Goal: Find specific page/section: Find specific page/section

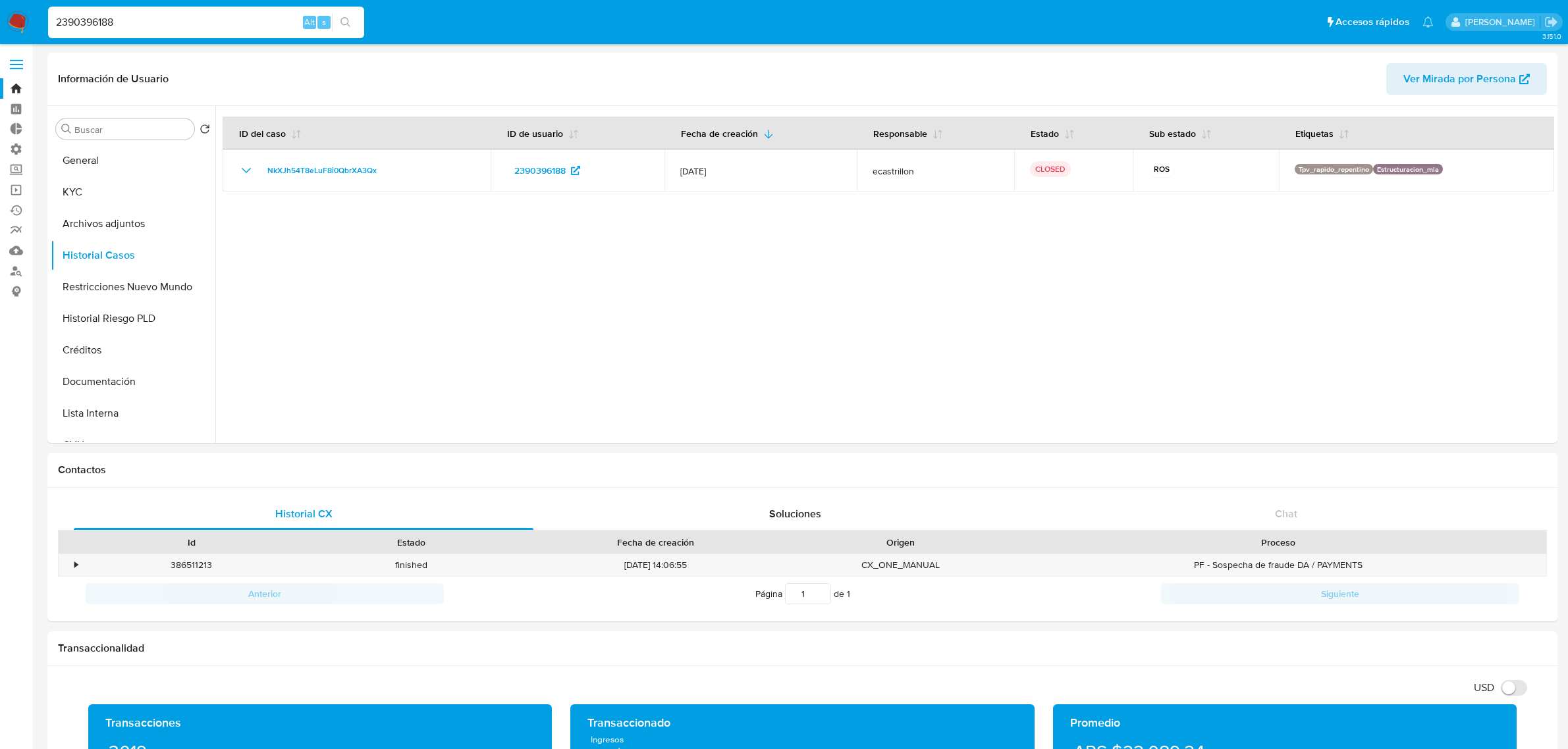
select select "10"
drag, startPoint x: 173, startPoint y: 21, endPoint x: 0, endPoint y: -2, distance: 174.5
paste input "PFLjWp61s9wUSraJuz4JNMKq"
type input "PFLjWp61s9wUSraJuz4JNMKq"
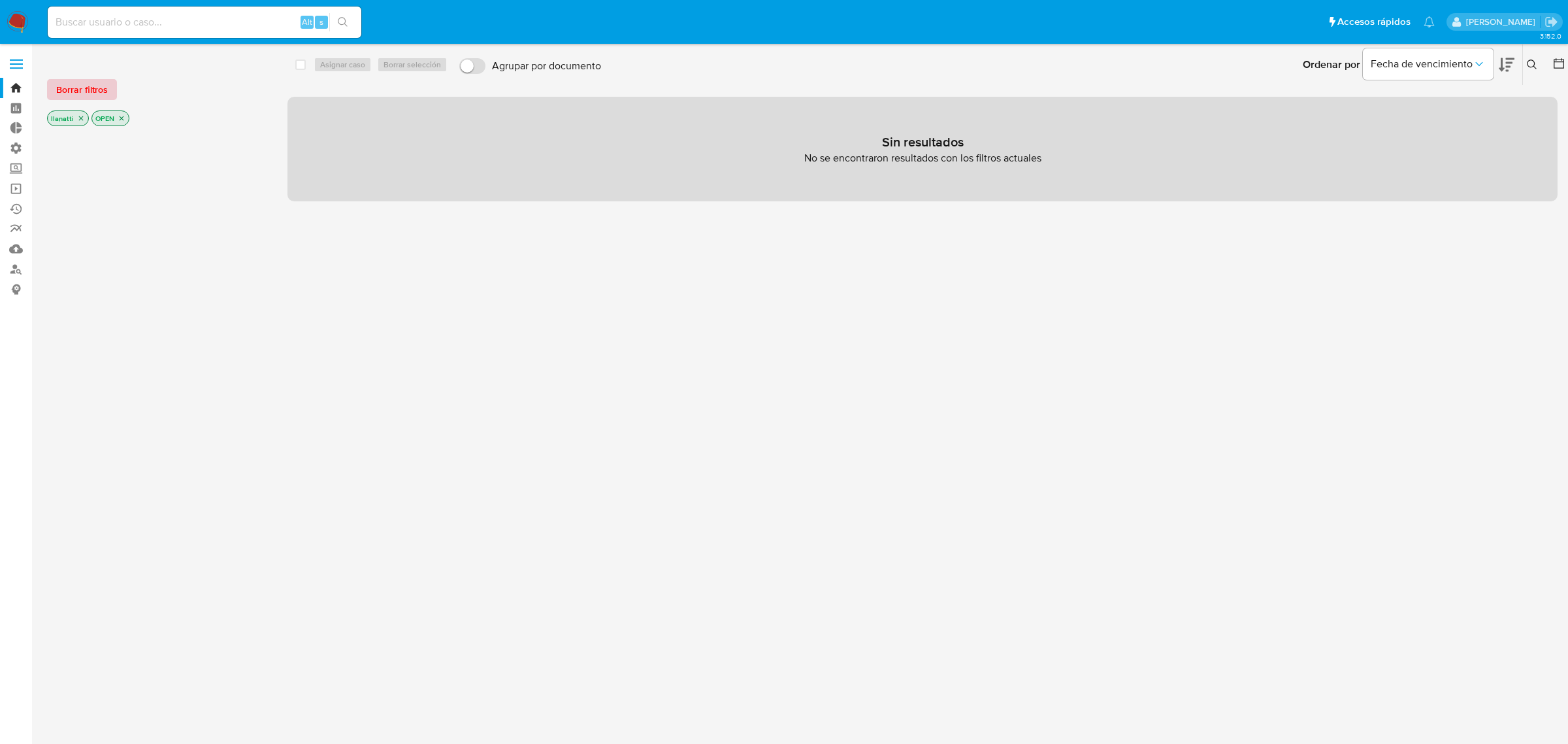
click at [79, 92] on span "Borrar filtros" at bounding box center [81, 89] width 51 height 18
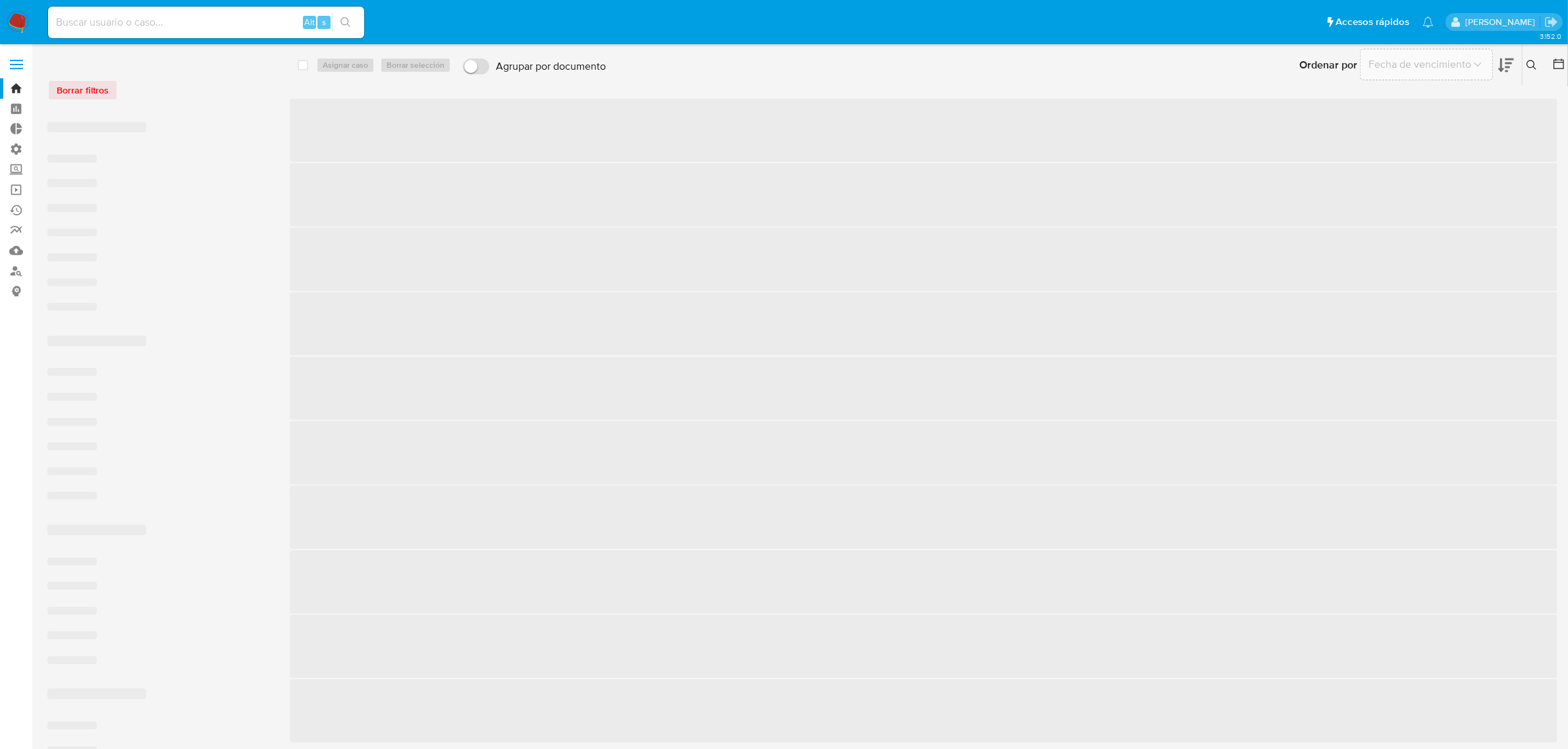
click at [135, 26] on input at bounding box center [205, 22] width 316 height 17
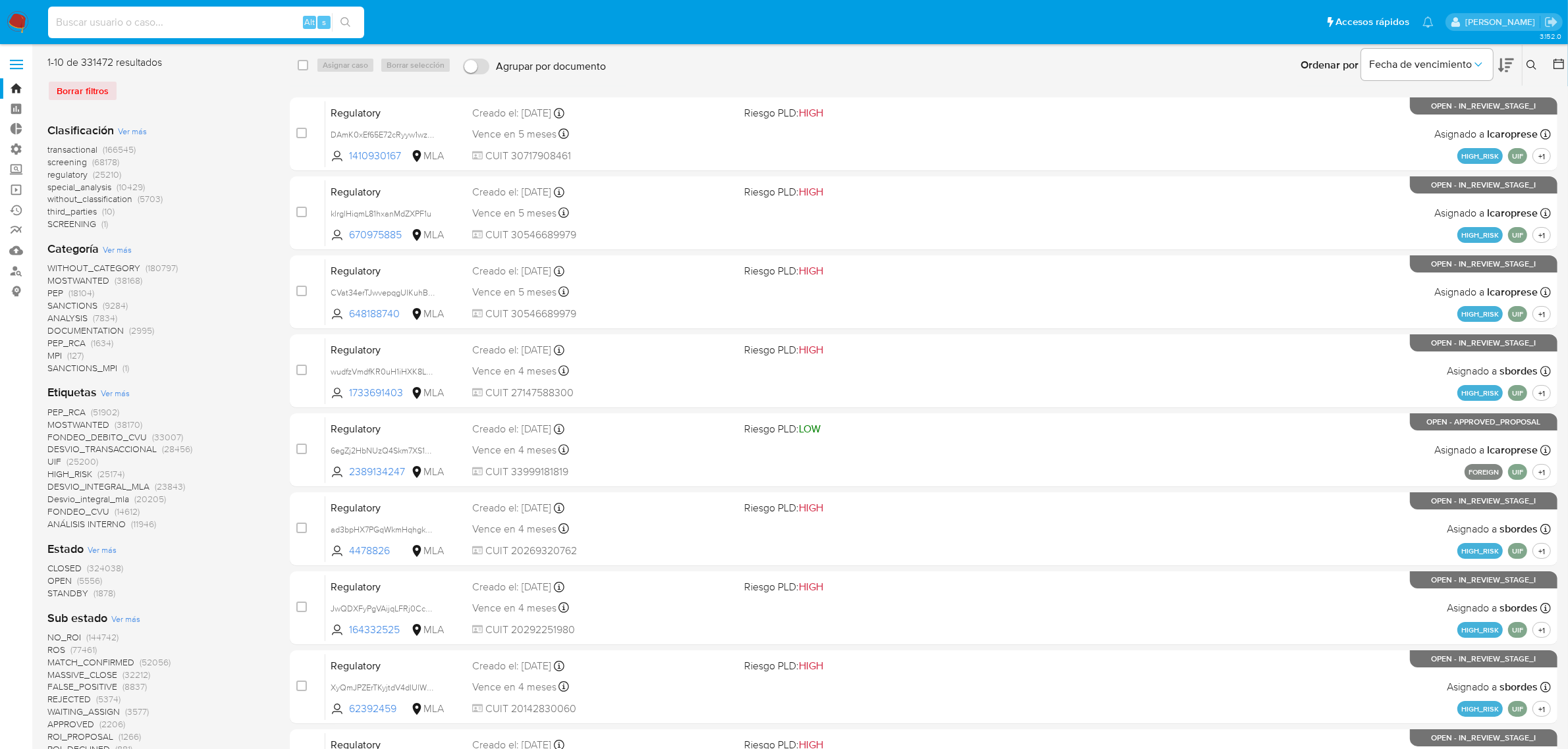
paste input "PFLjWp61s9wUSraJuz4JNMKq"
type input "PFLjWp61s9wUSraJuz4JNMKq"
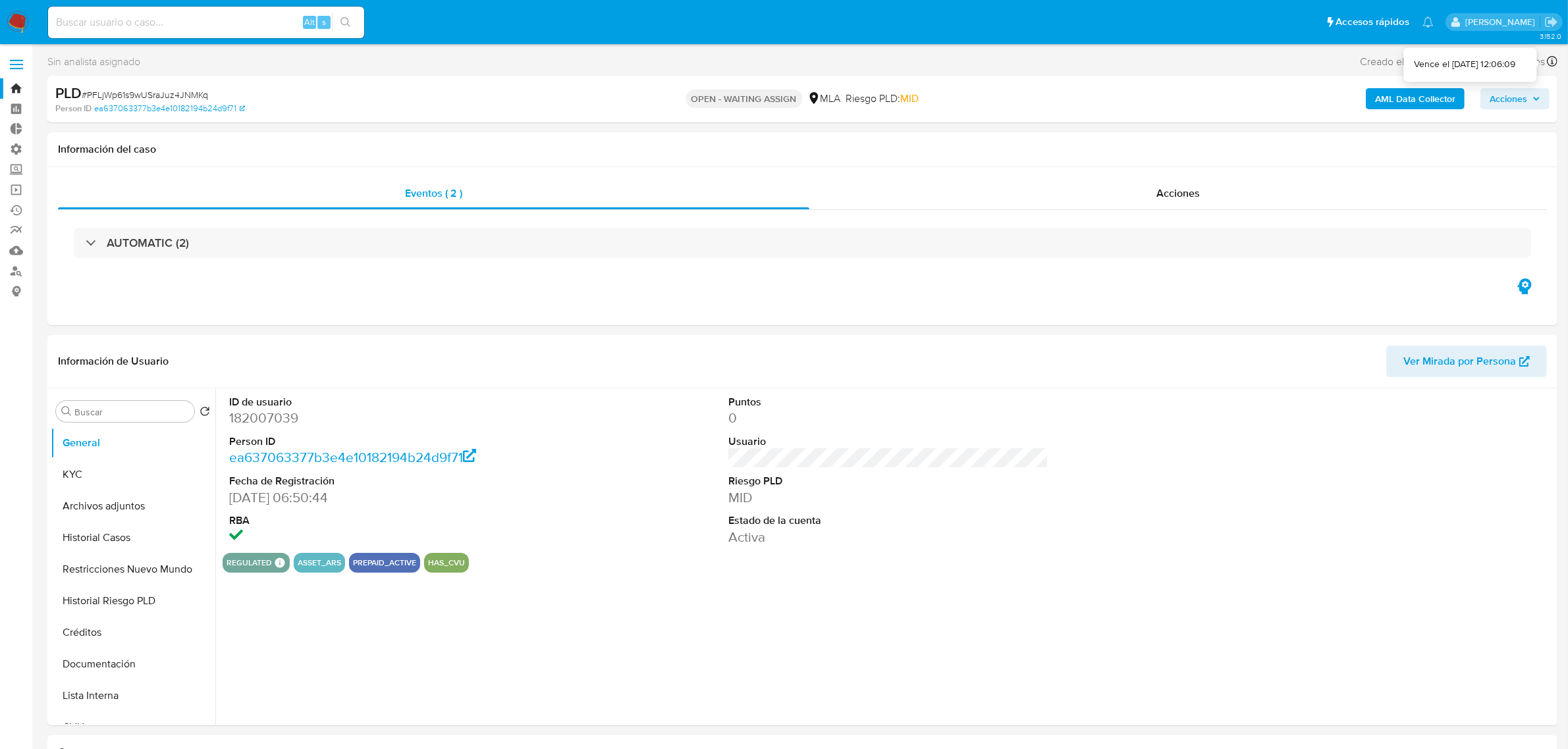
select select "10"
click at [28, 24] on img at bounding box center [18, 22] width 22 height 22
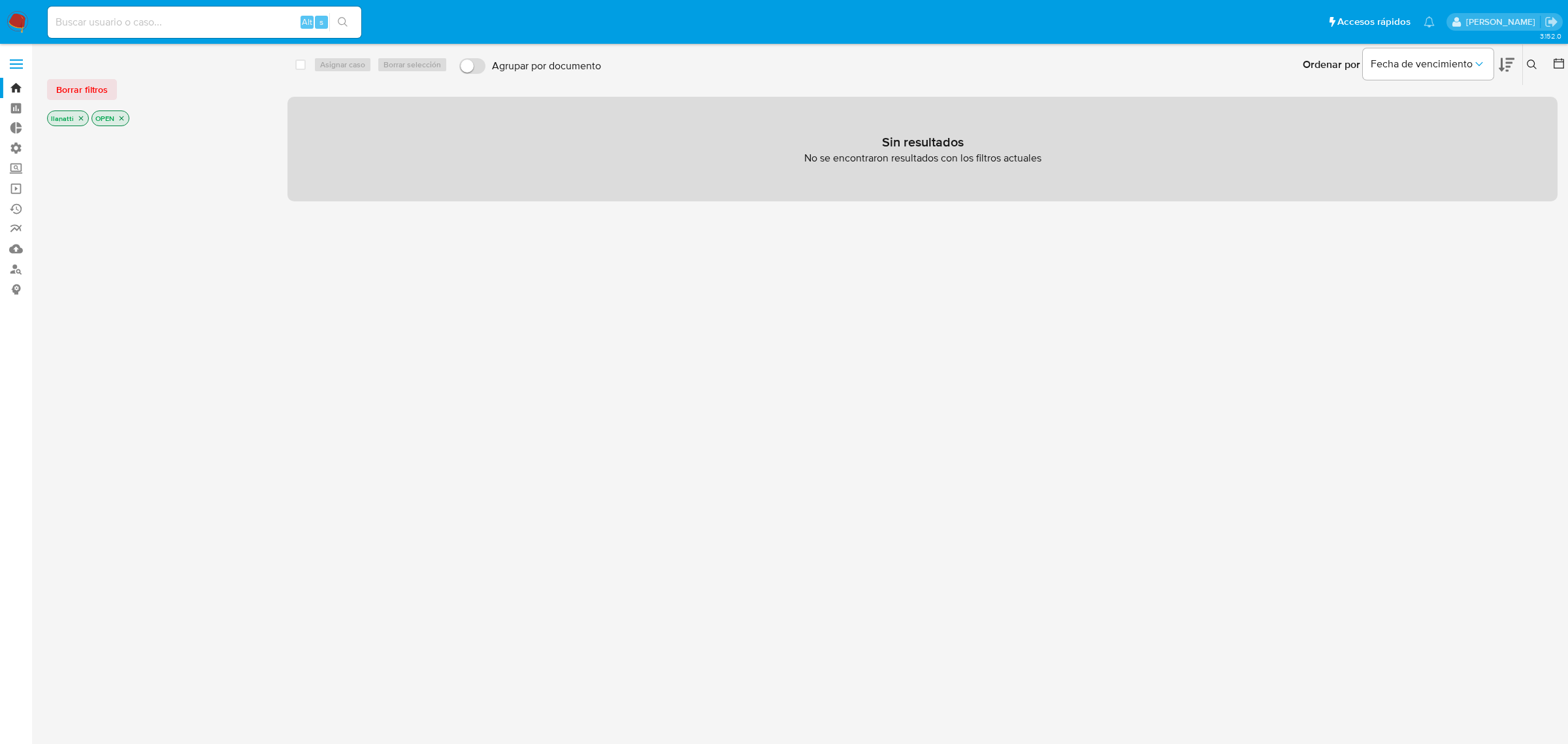
drag, startPoint x: 96, startPoint y: 89, endPoint x: 139, endPoint y: 93, distance: 43.2
click at [96, 89] on span "Borrar filtros" at bounding box center [81, 89] width 51 height 18
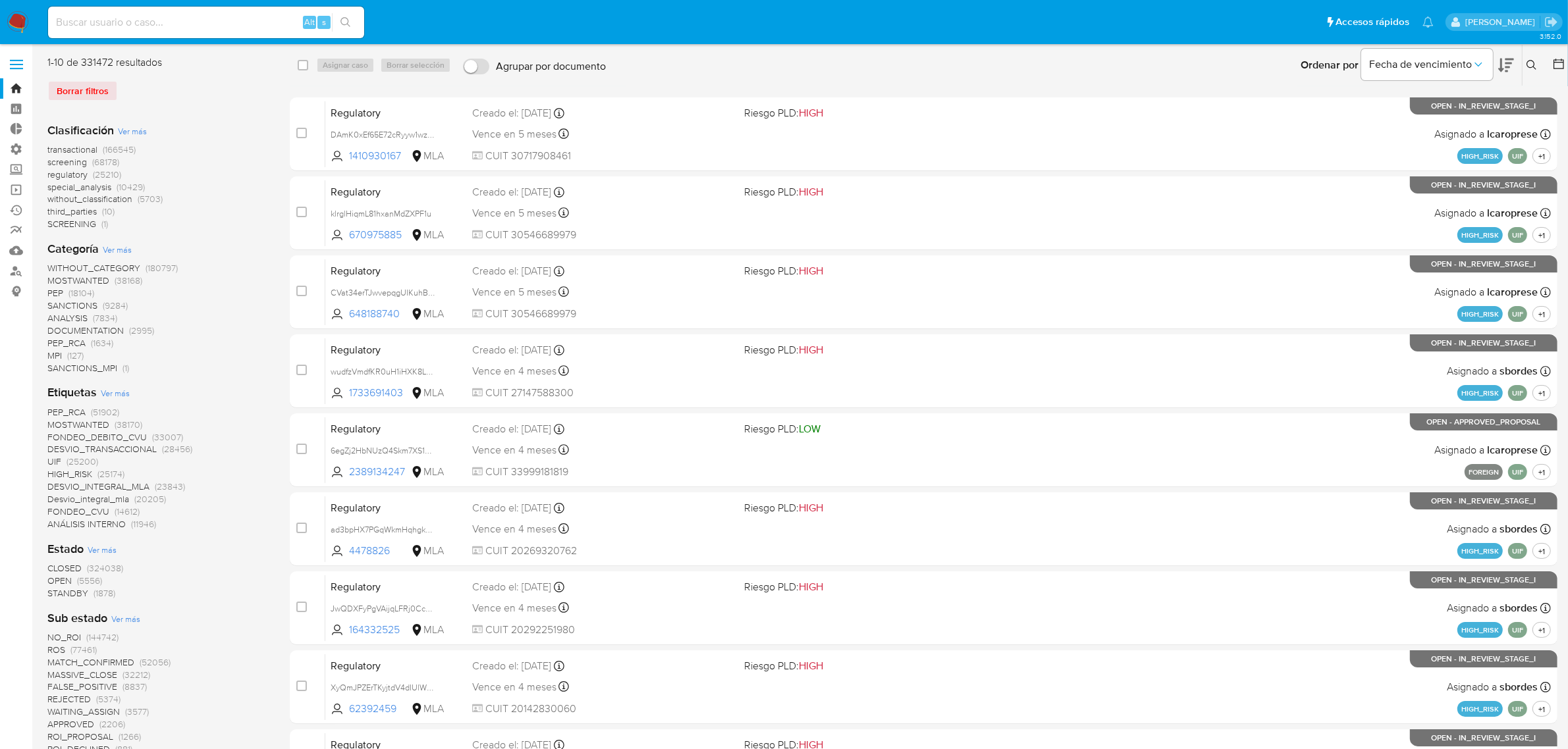
click at [1526, 68] on icon at bounding box center [1531, 64] width 10 height 10
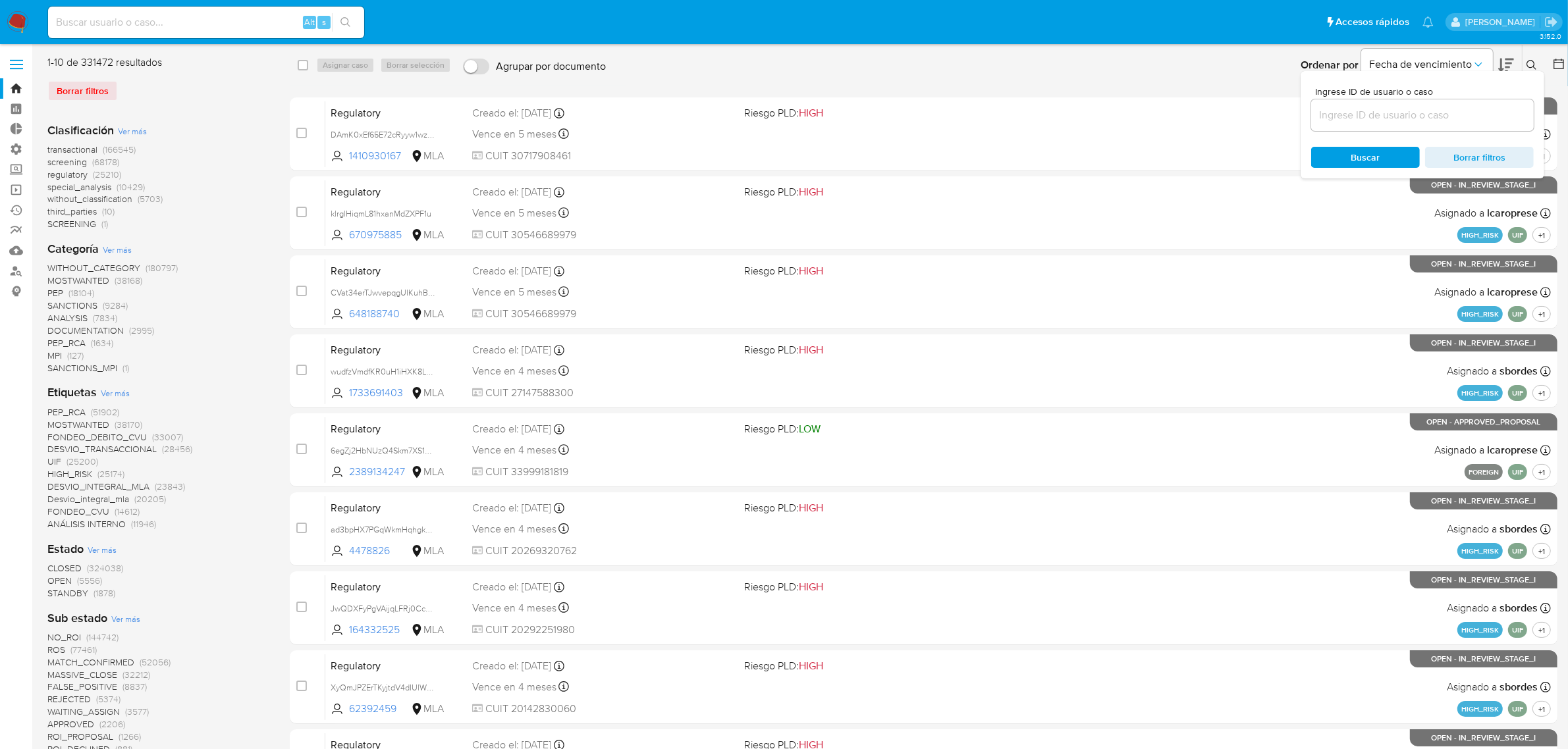
click at [1449, 120] on input at bounding box center [1422, 115] width 223 height 17
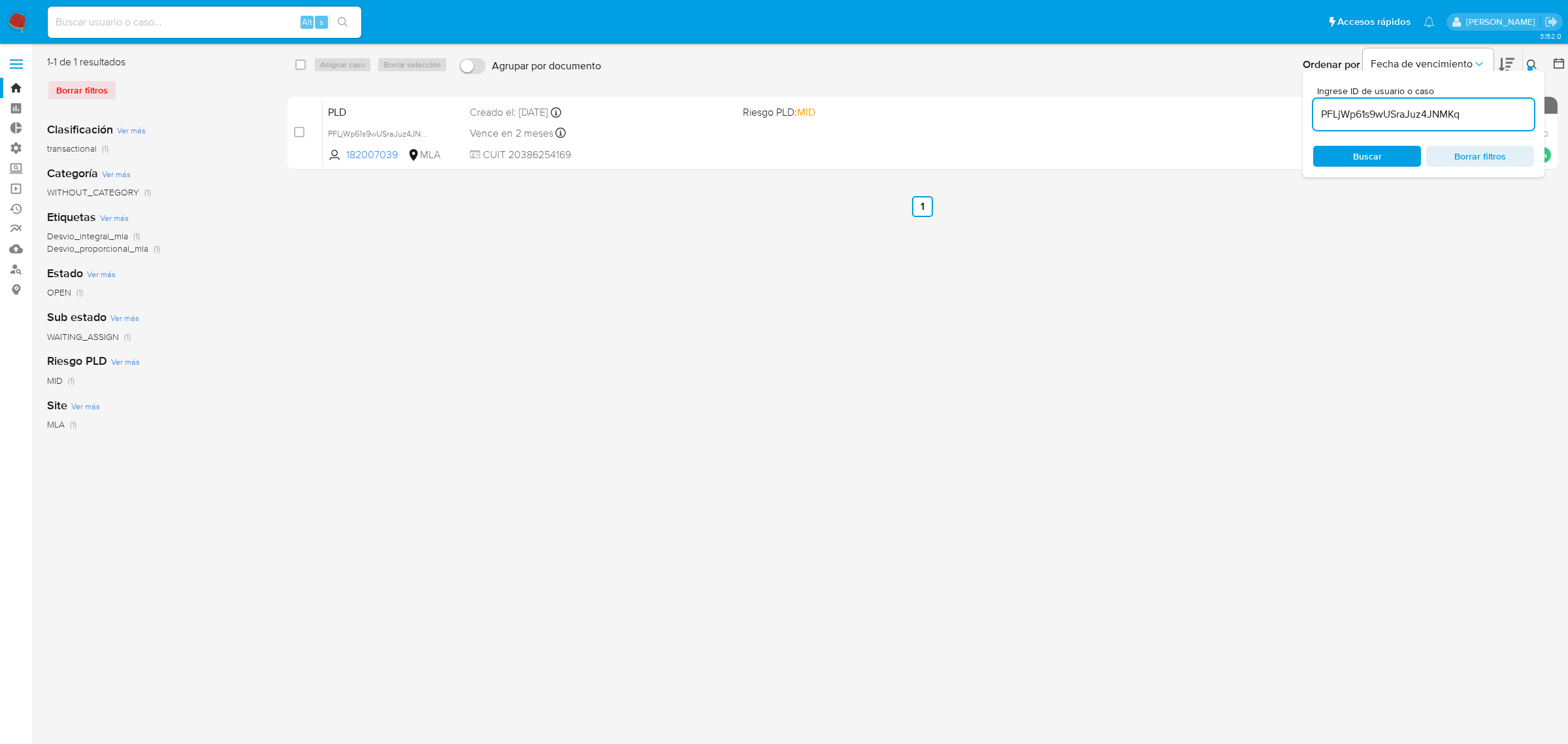
click at [1525, 63] on button at bounding box center [1533, 65] width 21 height 16
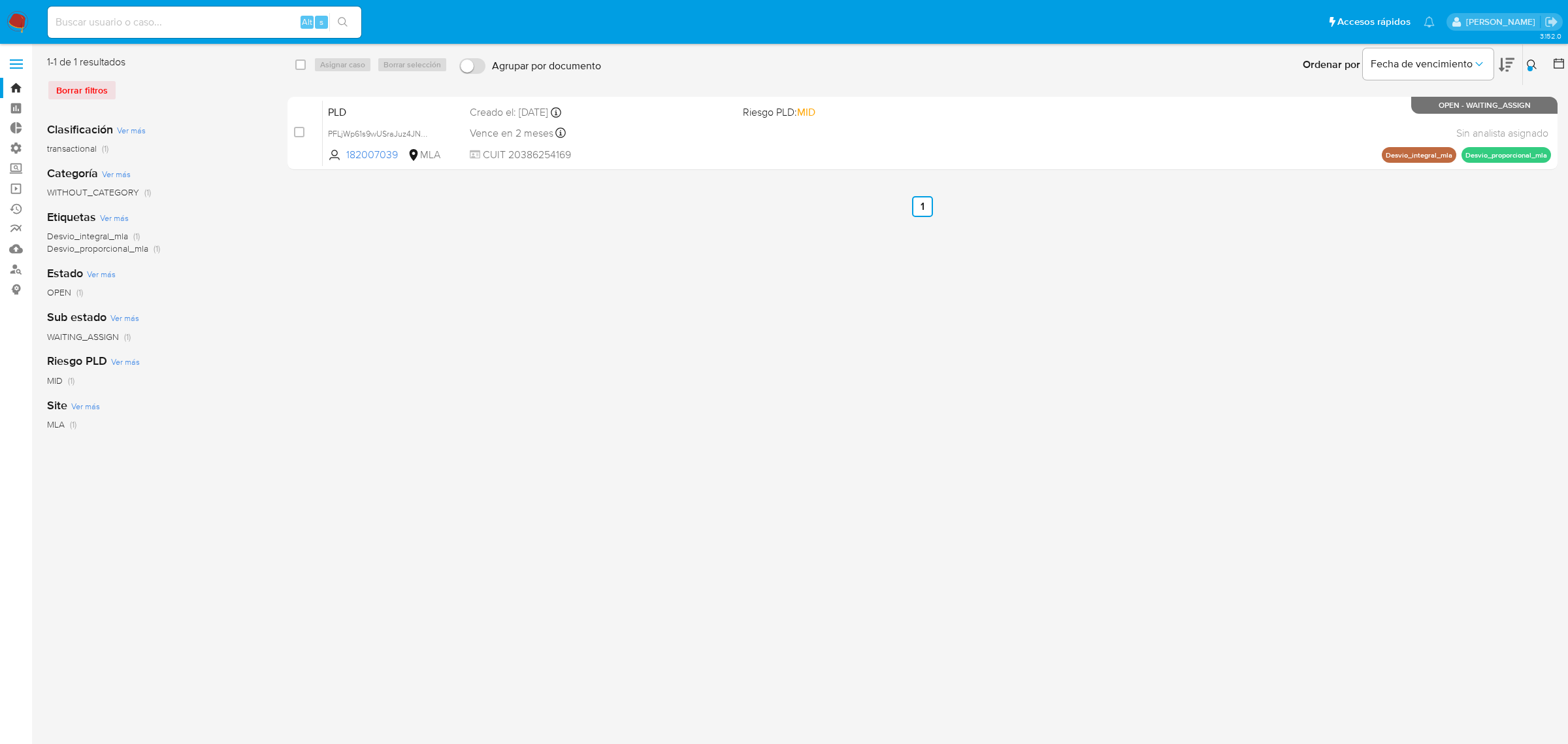
click at [1533, 62] on icon at bounding box center [1532, 64] width 10 height 10
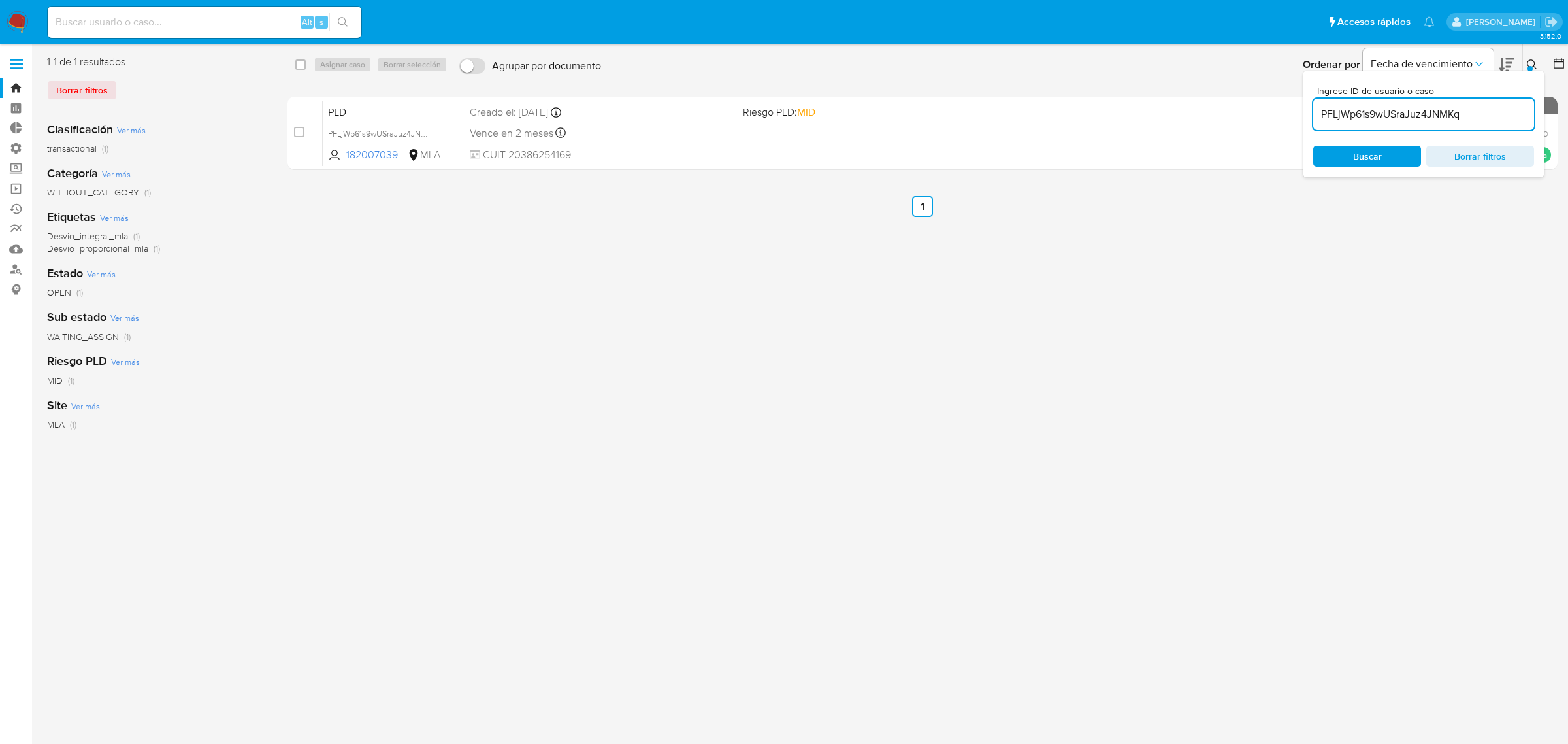
drag, startPoint x: 1495, startPoint y: 123, endPoint x: 1320, endPoint y: 115, distance: 175.2
click at [1320, 115] on div "PFLjWp61s9wUSraJuz4JNMKq" at bounding box center [1424, 115] width 221 height 32
drag, startPoint x: 1523, startPoint y: 54, endPoint x: 1513, endPoint y: 73, distance: 21.5
click at [1525, 54] on div "Ingrese ID de usuario o caso PFLjWp61s9wUSraJuz4JNMKq Buscar Borrar filtros" at bounding box center [1533, 64] width 22 height 40
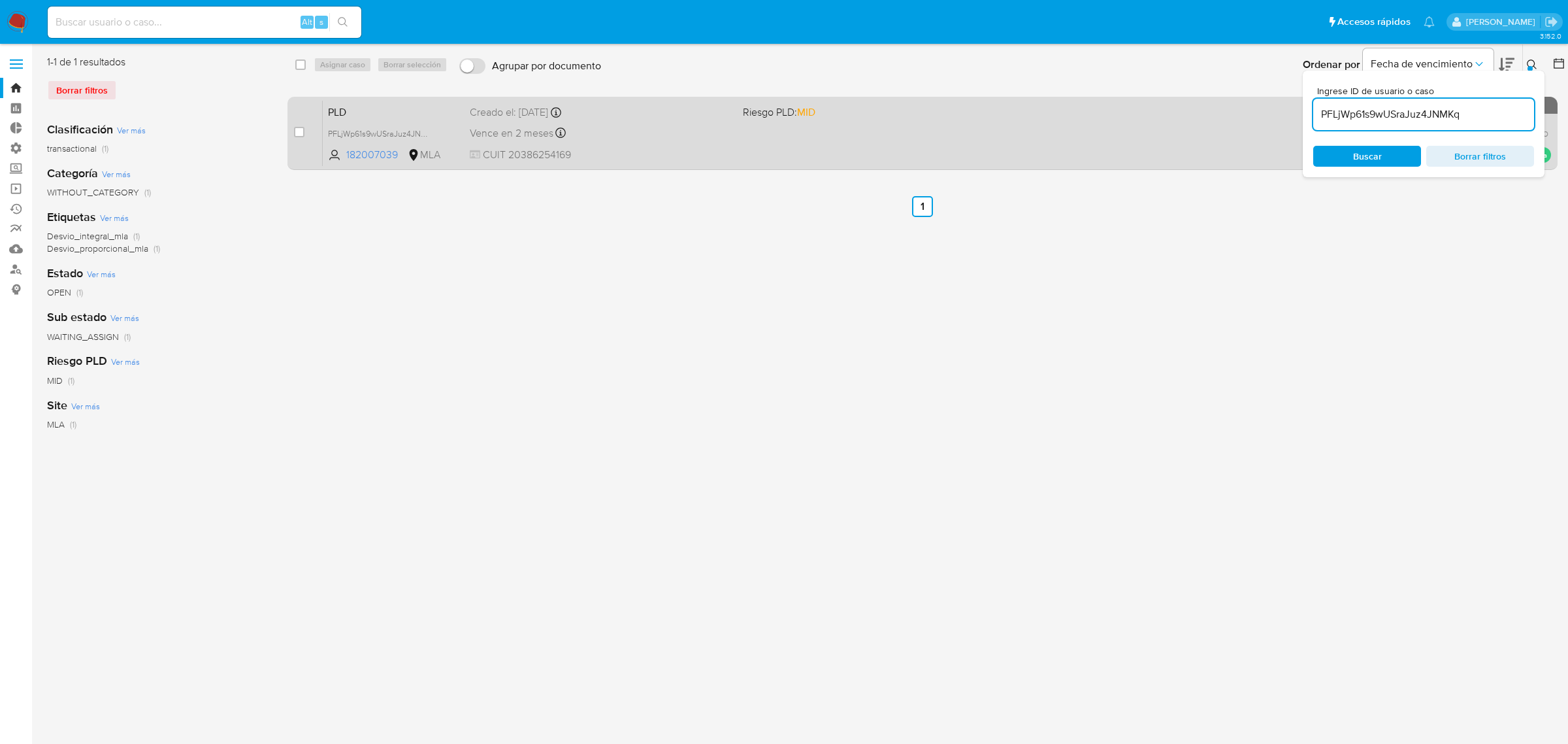
drag, startPoint x: 1480, startPoint y: 110, endPoint x: 1279, endPoint y: 100, distance: 201.2
click at [1281, 102] on div "select-all-cases-checkbox Asignar caso Borrar selección Agrupar por documento O…" at bounding box center [922, 115] width 1270 height 120
paste input "DTmAA9SnYEIIefeSpxXmtPmr"
type input "DTmAA9SnYEIIefeSpxXmtPmr"
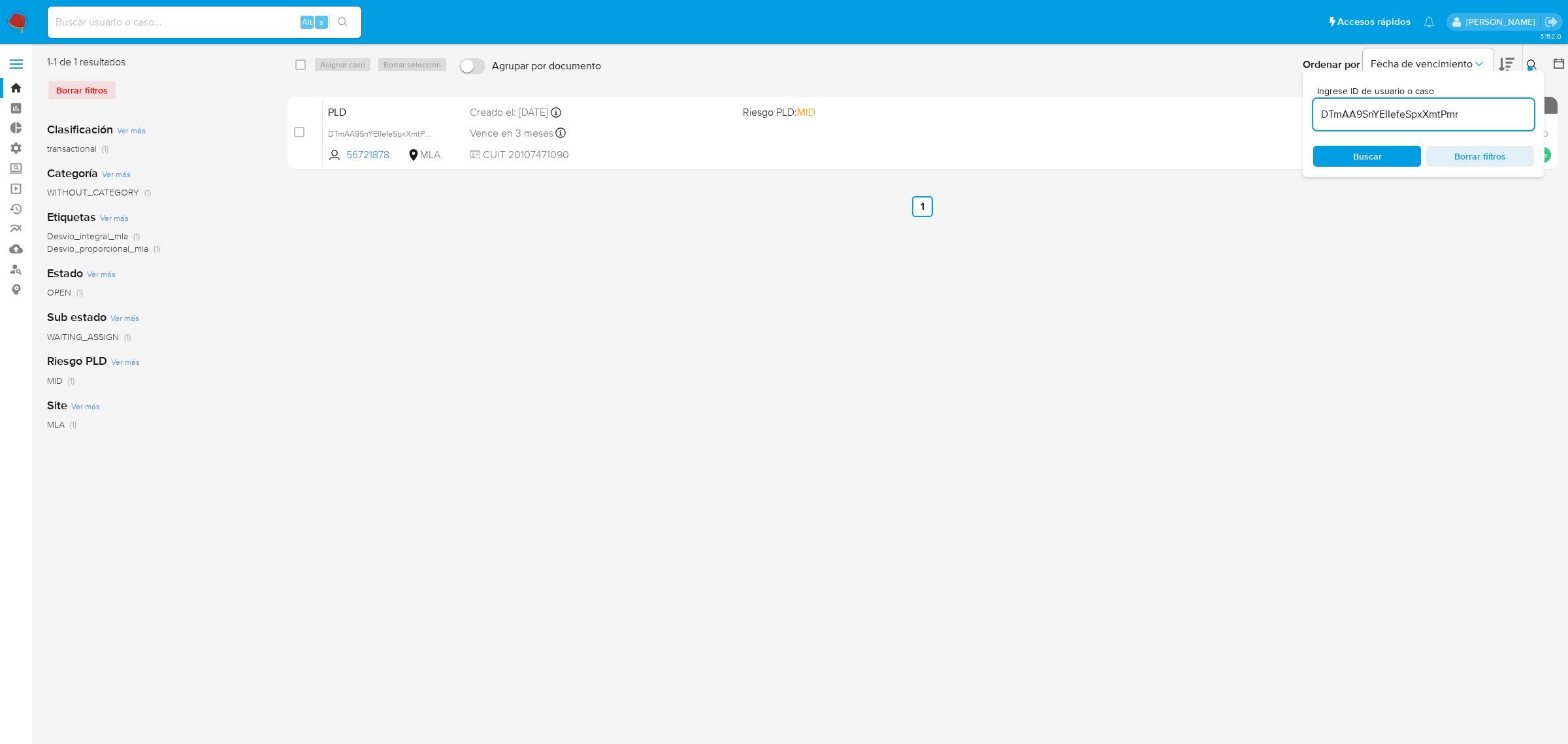
click at [1212, 47] on div "Ordenar por Fecha de vencimiento No es posible ordenar los resultados mientras …" at bounding box center [1088, 64] width 961 height 40
click at [1527, 61] on icon at bounding box center [1532, 64] width 10 height 10
